Goal: Information Seeking & Learning: Learn about a topic

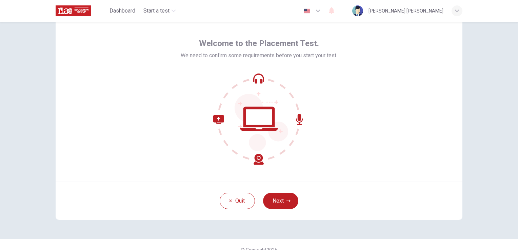
scroll to position [32, 0]
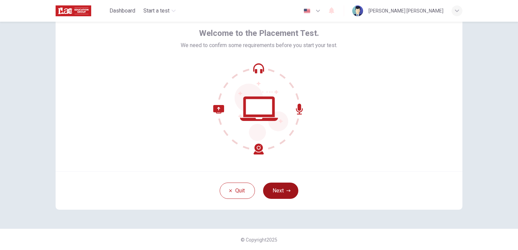
click at [278, 191] on button "Next" at bounding box center [280, 191] width 35 height 16
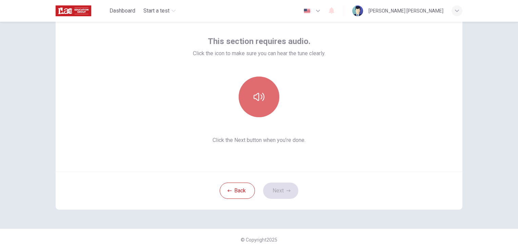
click at [254, 96] on icon "button" at bounding box center [259, 97] width 11 height 11
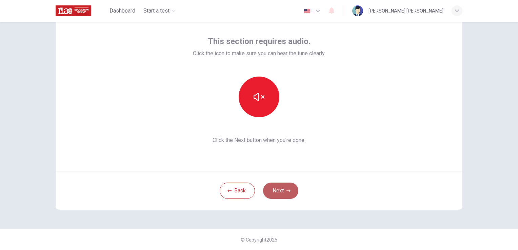
click at [280, 192] on button "Next" at bounding box center [280, 191] width 35 height 16
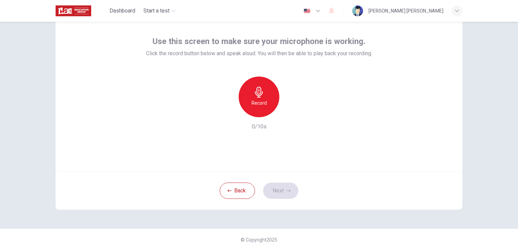
click at [259, 96] on icon "button" at bounding box center [259, 92] width 11 height 11
click at [259, 94] on icon "button" at bounding box center [259, 92] width 11 height 11
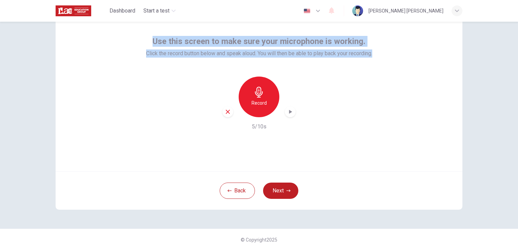
drag, startPoint x: 153, startPoint y: 38, endPoint x: 381, endPoint y: 59, distance: 229.7
click at [381, 59] on div "Use this screen to make sure your microphone is working. Click the record butto…" at bounding box center [259, 90] width 407 height 163
copy div "Use this screen to make sure your microphone is working. Click the record butto…"
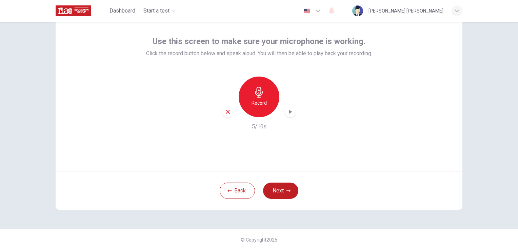
click at [333, 92] on div "Record 5/10s" at bounding box center [259, 104] width 226 height 54
click at [255, 96] on icon "button" at bounding box center [259, 92] width 11 height 11
click at [256, 103] on h6 "Stop" at bounding box center [259, 103] width 10 height 8
click at [287, 111] on icon "button" at bounding box center [290, 112] width 7 height 7
click at [259, 97] on icon "button" at bounding box center [259, 92] width 11 height 11
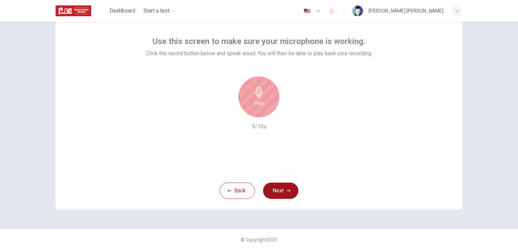
click at [281, 194] on button "Next" at bounding box center [280, 191] width 35 height 16
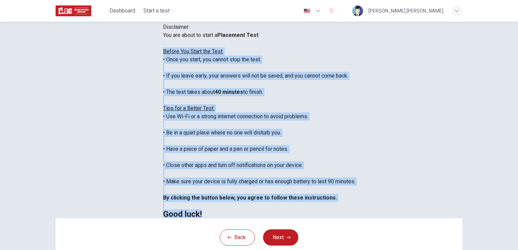
scroll to position [127, 0]
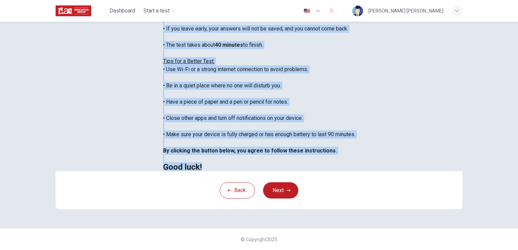
drag, startPoint x: 114, startPoint y: 105, endPoint x: 206, endPoint y: 167, distance: 111.0
click at [206, 167] on div "Disclaimer: You are about to start a Placement Test . Before You Start the Test…" at bounding box center [259, 73] width 192 height 195
copy div "Before You Start the Test: • Once you start, you cannot stop the test. • If you…"
click at [316, 170] on div "Disclaimer: You are about to start a Placement Test . Before You Start the Test…" at bounding box center [259, 73] width 192 height 195
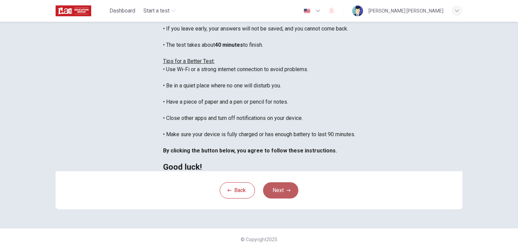
click at [278, 192] on button "Next" at bounding box center [280, 191] width 35 height 16
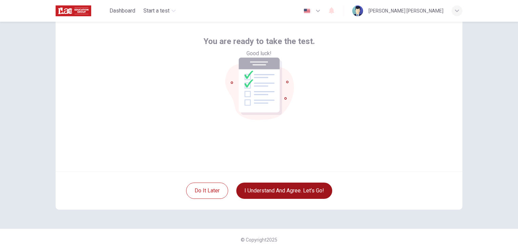
click at [287, 194] on button "I understand and agree. Let’s go!" at bounding box center [284, 191] width 96 height 16
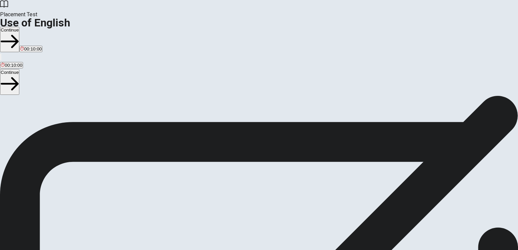
click at [19, 27] on button "Continue" at bounding box center [9, 39] width 19 height 25
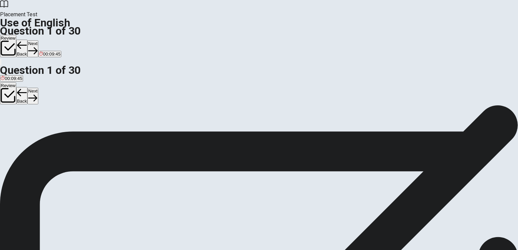
click at [13, 132] on span "Are" at bounding box center [8, 129] width 7 height 5
click at [38, 40] on button "Next" at bounding box center [32, 48] width 11 height 17
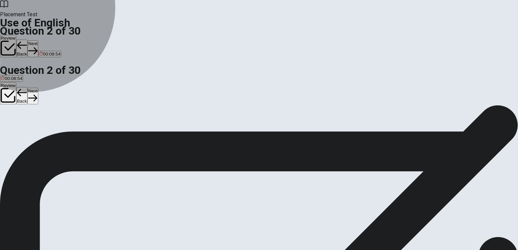
click at [19, 127] on span "has lived" at bounding box center [10, 129] width 18 height 5
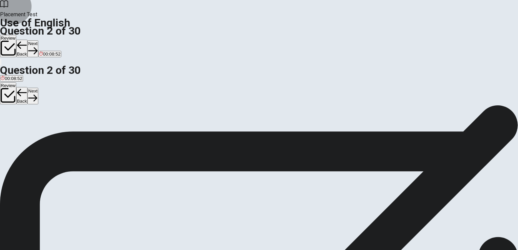
click at [38, 40] on button "Next" at bounding box center [32, 48] width 11 height 17
click at [7, 127] on span "will" at bounding box center [4, 129] width 6 height 5
click at [38, 40] on button "Next" at bounding box center [32, 48] width 11 height 17
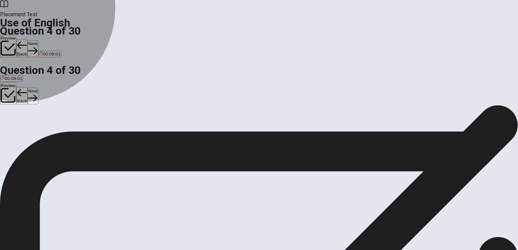
click at [21, 132] on span "Did" at bounding box center [17, 129] width 7 height 5
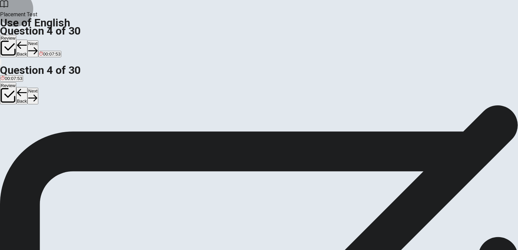
click at [38, 40] on button "Next" at bounding box center [32, 48] width 11 height 17
click at [20, 131] on span "take" at bounding box center [16, 129] width 8 height 5
click at [38, 40] on button "Next" at bounding box center [32, 48] width 11 height 17
click at [8, 127] on span "sad" at bounding box center [4, 129] width 7 height 5
click at [27, 40] on button "Next" at bounding box center [21, 48] width 11 height 17
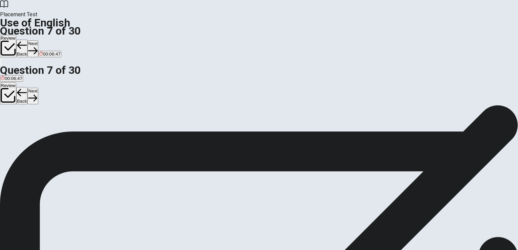
click at [28, 132] on span "tired" at bounding box center [23, 129] width 9 height 5
click at [38, 40] on button "Next" at bounding box center [32, 48] width 11 height 17
drag, startPoint x: 200, startPoint y: 89, endPoint x: 274, endPoint y: 83, distance: 73.9
click at [65, 114] on span "My father works in an ____." at bounding box center [32, 117] width 65 height 6
drag, startPoint x: 200, startPoint y: 86, endPoint x: 264, endPoint y: 82, distance: 63.6
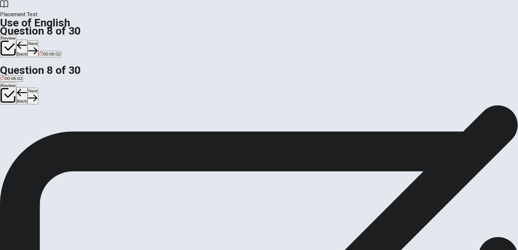
click at [264, 105] on div "Question 8 My father works in an ____." at bounding box center [259, 113] width 518 height 16
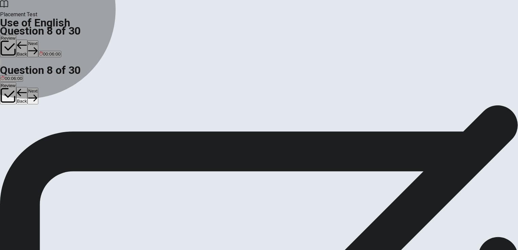
click at [31, 132] on span "apple" at bounding box center [25, 129] width 11 height 5
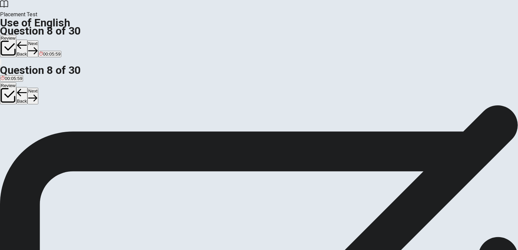
click at [38, 40] on button "Next" at bounding box center [32, 48] width 11 height 17
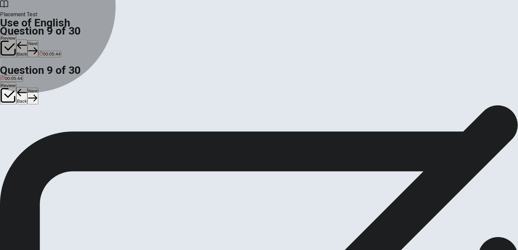
click at [32, 132] on span "coffee" at bounding box center [26, 129] width 12 height 5
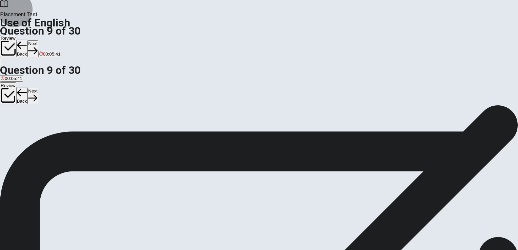
click at [38, 40] on button "Next" at bounding box center [32, 48] width 11 height 17
click at [35, 132] on span "called" at bounding box center [29, 129] width 12 height 5
click at [38, 40] on button "Next" at bounding box center [32, 48] width 11 height 17
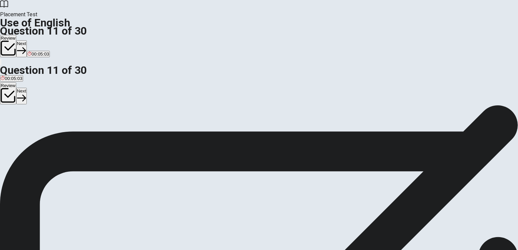
click at [47, 132] on span "forgot" at bounding box center [42, 129] width 12 height 5
click at [27, 40] on button "Next" at bounding box center [21, 48] width 11 height 17
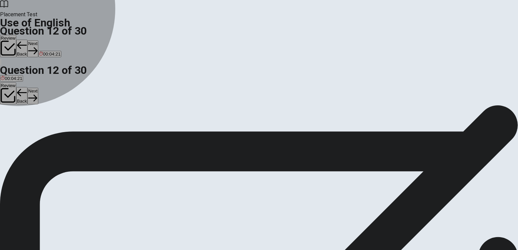
click at [41, 132] on span "go" at bounding box center [38, 129] width 5 height 5
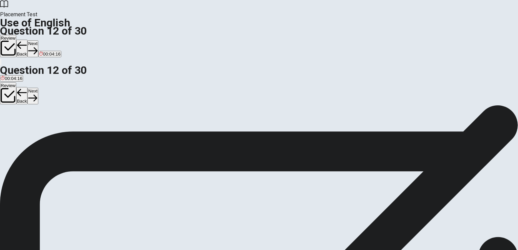
click at [38, 40] on button "Next" at bounding box center [32, 48] width 11 height 17
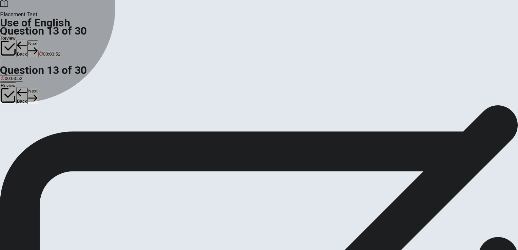
click at [31, 132] on span "were" at bounding box center [26, 129] width 10 height 5
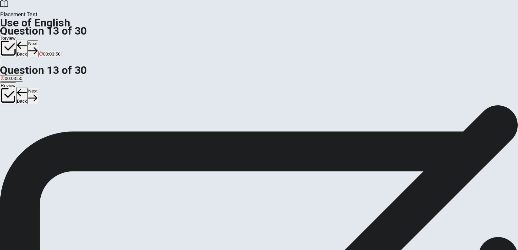
click at [38, 40] on button "Next" at bounding box center [32, 48] width 11 height 17
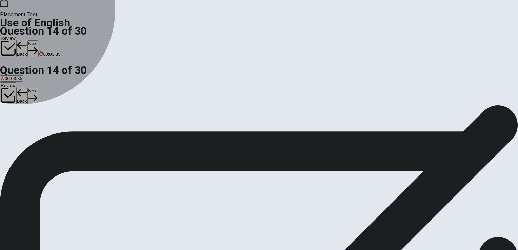
click at [9, 127] on span "sent" at bounding box center [5, 129] width 8 height 5
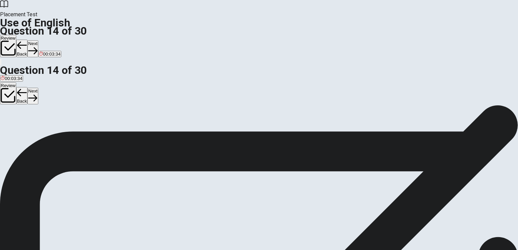
click at [38, 40] on button "Next" at bounding box center [32, 48] width 11 height 17
click at [38, 132] on span "necklace" at bounding box center [29, 129] width 18 height 5
click at [38, 40] on button "Next" at bounding box center [32, 48] width 11 height 17
click at [44, 132] on span "recipe" at bounding box center [38, 129] width 12 height 5
click at [27, 40] on button "Next" at bounding box center [21, 48] width 11 height 17
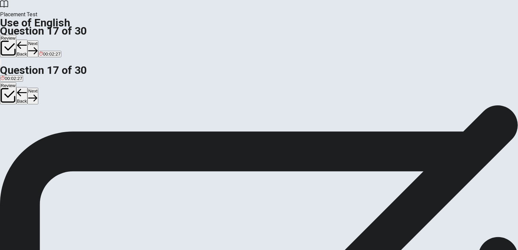
click at [45, 132] on span "signature" at bounding box center [35, 129] width 19 height 5
click at [38, 40] on button "Next" at bounding box center [32, 48] width 11 height 17
click at [15, 127] on span "ancient" at bounding box center [8, 129] width 15 height 5
click at [38, 40] on button "Next" at bounding box center [32, 48] width 11 height 17
click at [65, 132] on span "brush" at bounding box center [59, 129] width 11 height 5
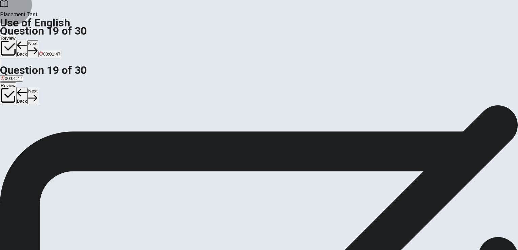
click at [38, 40] on button "Next" at bounding box center [32, 48] width 11 height 17
click at [32, 132] on span "will meet" at bounding box center [23, 129] width 18 height 5
click at [38, 40] on button "Next" at bounding box center [32, 48] width 11 height 17
click at [29, 132] on span "goes" at bounding box center [24, 129] width 10 height 5
click at [26, 46] on icon "button" at bounding box center [21, 50] width 9 height 9
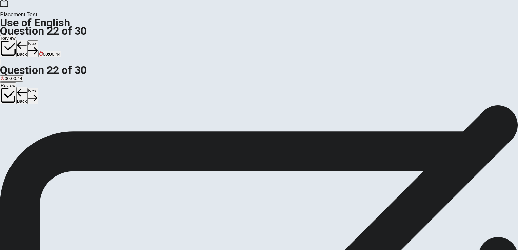
click at [34, 132] on span "had seen" at bounding box center [24, 129] width 19 height 5
click at [38, 40] on button "Next" at bounding box center [32, 48] width 11 height 17
click at [42, 132] on span "have" at bounding box center [37, 129] width 10 height 5
click at [38, 40] on button "Next" at bounding box center [32, 48] width 11 height 17
click at [11, 127] on span "don’t" at bounding box center [6, 129] width 10 height 5
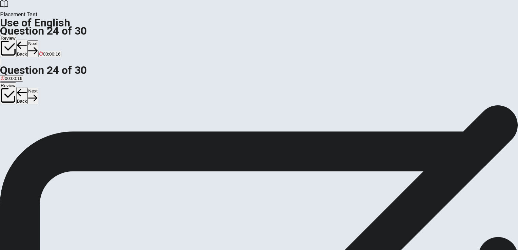
click at [38, 40] on button "Next" at bounding box center [32, 48] width 11 height 17
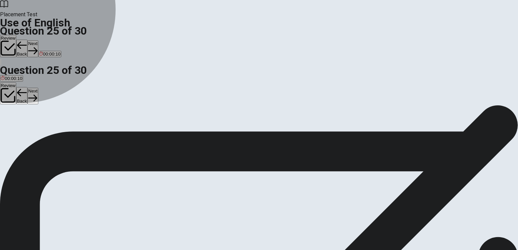
click at [37, 132] on span "visited" at bounding box center [30, 129] width 13 height 5
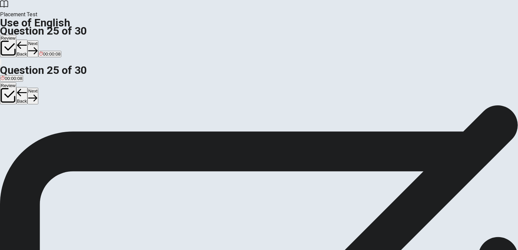
click at [38, 40] on button "Next" at bounding box center [32, 48] width 11 height 17
click at [14, 127] on span "violent" at bounding box center [7, 129] width 13 height 5
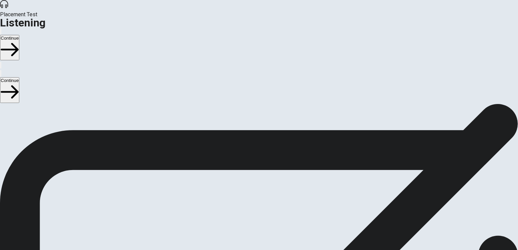
drag, startPoint x: 77, startPoint y: 61, endPoint x: 32, endPoint y: 37, distance: 51.7
click at [206, 131] on div "Listening Instructions There are 3 audio clips in this section. Each clip has 5…" at bounding box center [259, 157] width 518 height 106
drag, startPoint x: 75, startPoint y: 61, endPoint x: 276, endPoint y: 93, distance: 203.6
click at [268, 104] on div "Listening Instructions There are 3 audio clips in this section. Each clip has 5…" at bounding box center [259, 157] width 518 height 106
click at [19, 35] on button "Continue" at bounding box center [9, 47] width 19 height 25
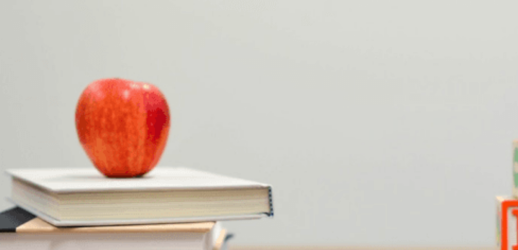
click at [19, 134] on span "Standard" at bounding box center [10, 136] width 18 height 5
click at [15, 163] on span "[DATE]" at bounding box center [8, 165] width 14 height 5
click at [31, 163] on span "[DATE]" at bounding box center [23, 165] width 14 height 5
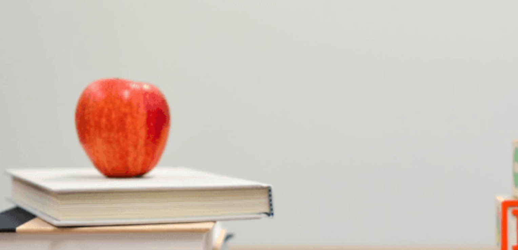
scroll to position [339, 0]
click at [68, 191] on span "Breakfast" at bounding box center [58, 193] width 19 height 5
click at [101, 219] on span "Yes" at bounding box center [97, 221] width 7 height 5
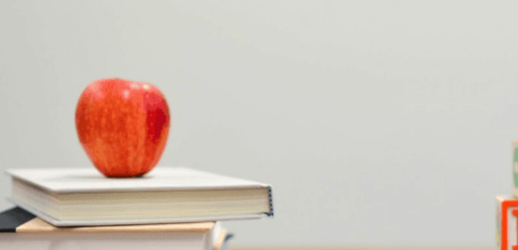
click at [26, 248] on span "Three nights" at bounding box center [13, 250] width 25 height 5
click at [19, 35] on button "Continue" at bounding box center [9, 47] width 19 height 25
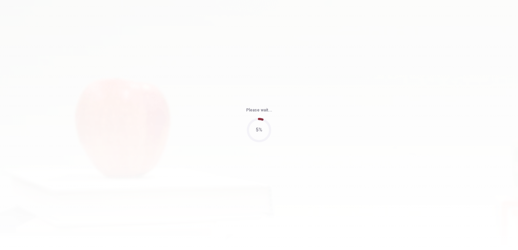
type input "62"
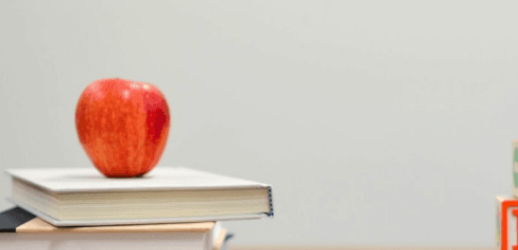
scroll to position [0, 0]
click at [63, 134] on span "The woman" at bounding box center [51, 136] width 24 height 5
click at [20, 196] on span "7:00" at bounding box center [15, 193] width 9 height 5
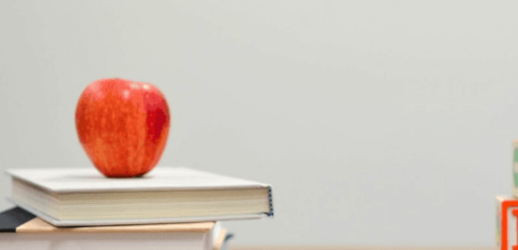
click at [67, 157] on button "B A Chinese restaurant" at bounding box center [45, 163] width 43 height 12
click at [140, 168] on span "An Italian restaurant" at bounding box center [120, 165] width 40 height 5
click at [152, 219] on span "They’ll meet there" at bounding box center [134, 221] width 36 height 5
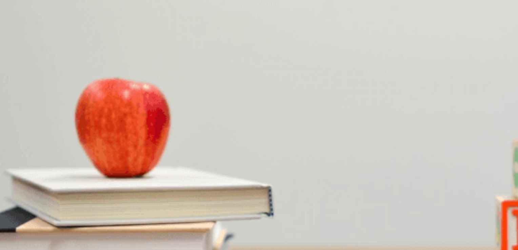
click at [44, 214] on span "Tonight" at bounding box center [37, 216] width 15 height 5
click at [19, 35] on button "Continue" at bounding box center [9, 47] width 19 height 25
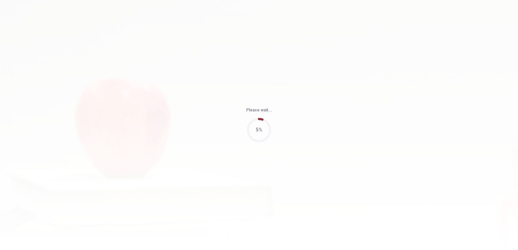
type input "70"
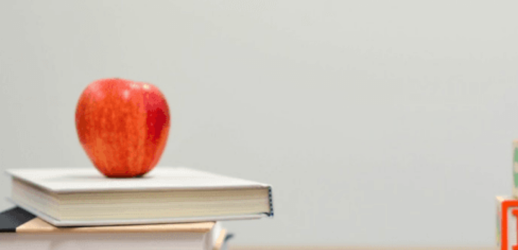
scroll to position [0, 0]
click at [60, 139] on span "A camera" at bounding box center [50, 136] width 19 height 5
click at [124, 216] on button "D Landscapes" at bounding box center [111, 220] width 26 height 12
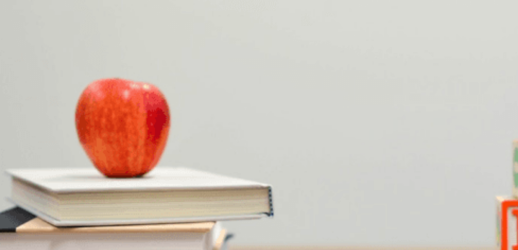
click at [44, 214] on span "Painting" at bounding box center [36, 216] width 16 height 5
click at [95, 168] on span "He is enjoying it" at bounding box center [79, 165] width 32 height 5
click at [47, 191] on span "For better photo quality" at bounding box center [24, 193] width 46 height 5
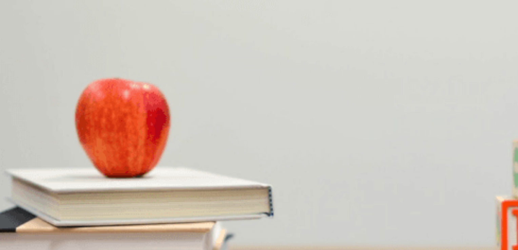
scroll to position [630, 0]
click at [19, 35] on button "Continue" at bounding box center [9, 47] width 19 height 25
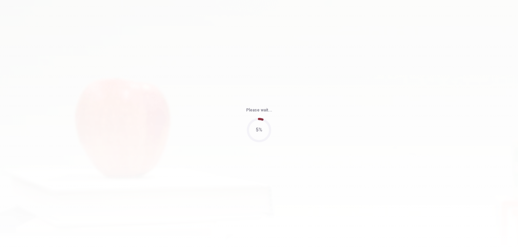
type input "57"
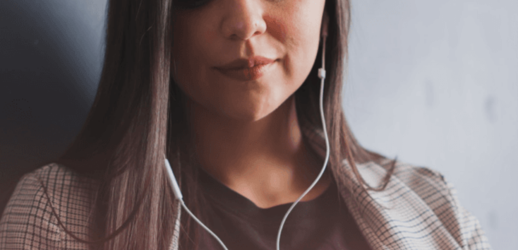
scroll to position [0, 0]
click at [19, 35] on button "Continue" at bounding box center [9, 47] width 19 height 25
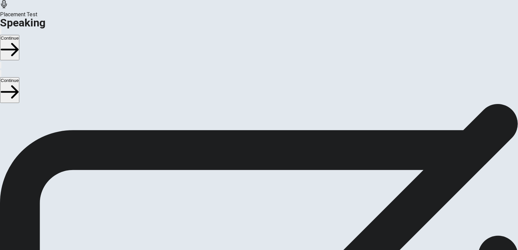
click at [251, 245] on icon "Play Audio" at bounding box center [251, 245] width 0 height 0
click at [19, 35] on button "Continue" at bounding box center [9, 47] width 19 height 25
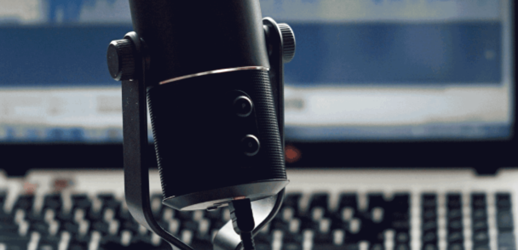
scroll to position [82, 0]
click at [19, 35] on button "Continue" at bounding box center [9, 47] width 19 height 25
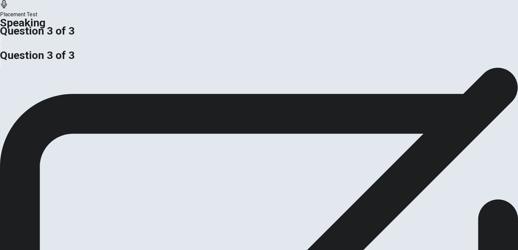
scroll to position [0, 0]
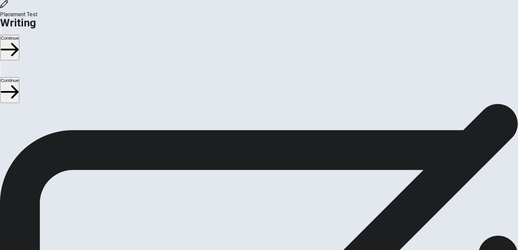
drag, startPoint x: 72, startPoint y: 82, endPoint x: 107, endPoint y: 123, distance: 53.4
click at [107, 123] on div "Writing Section Directions Write about your opinion on a topic. Important thing…" at bounding box center [259, 173] width 518 height 138
click at [19, 35] on button "Continue" at bounding box center [9, 47] width 19 height 25
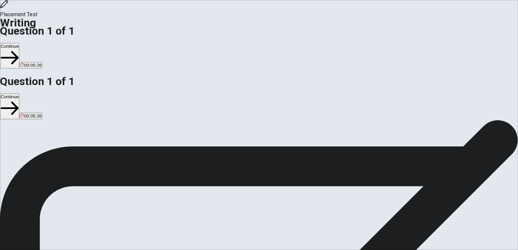
type textarea "May name is [PERSON_NAME], i am [DEMOGRAPHIC_DATA], [DEMOGRAPHIC_DATA], single …"
click at [19, 43] on button "Continue" at bounding box center [9, 55] width 19 height 25
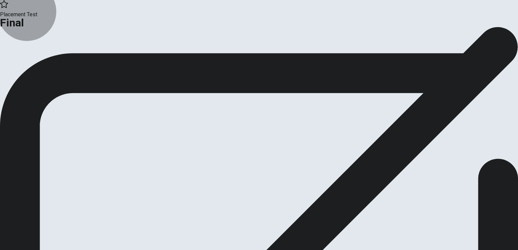
click at [27, 60] on button "Continue" at bounding box center [13, 55] width 27 height 9
